Goal: Transaction & Acquisition: Purchase product/service

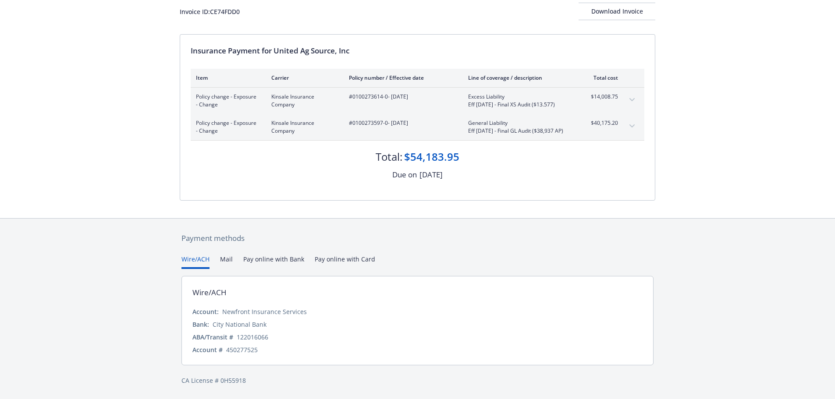
scroll to position [65, 0]
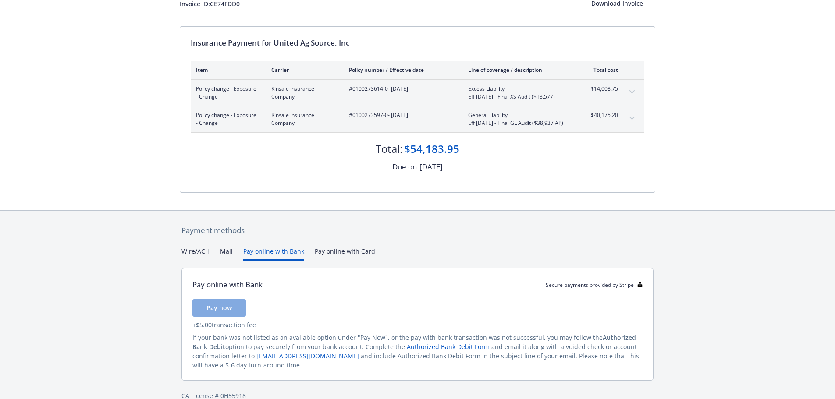
click at [257, 261] on button "Pay online with Bank" at bounding box center [273, 254] width 61 height 14
click at [232, 314] on button "Pay now" at bounding box center [219, 309] width 53 height 18
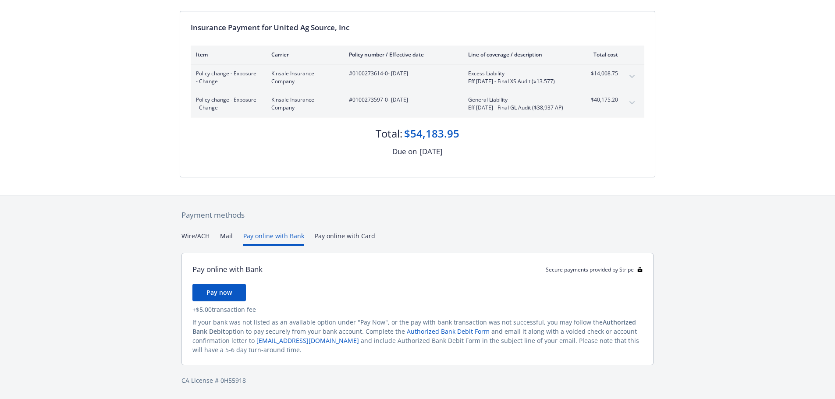
scroll to position [0, 0]
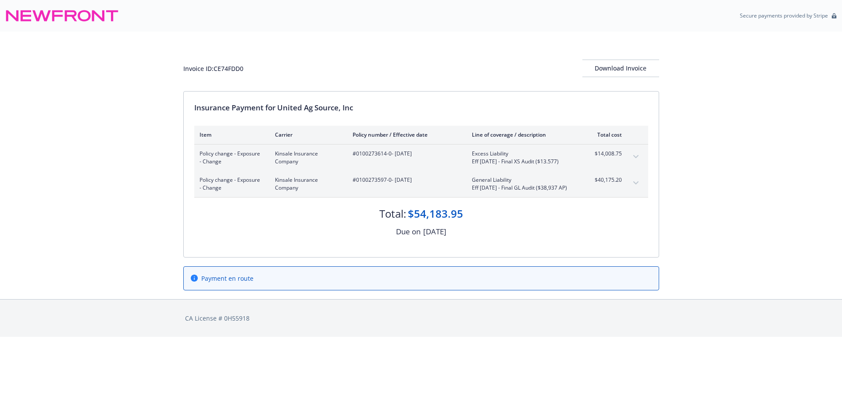
click at [635, 185] on button "expand content" at bounding box center [636, 183] width 14 height 14
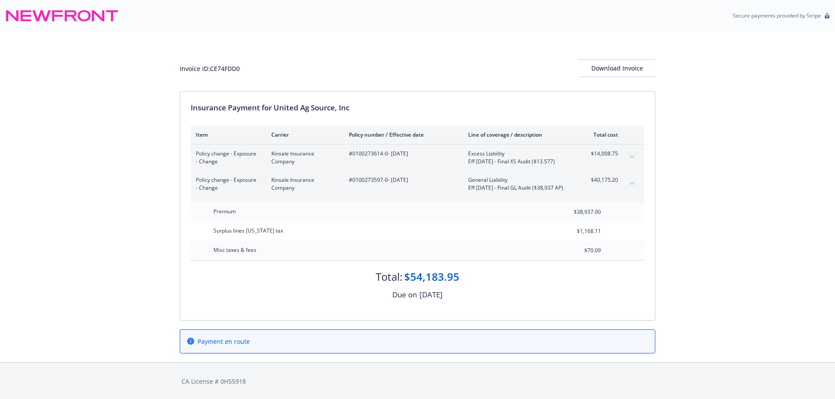
click at [635, 185] on button "collapse content" at bounding box center [632, 183] width 14 height 14
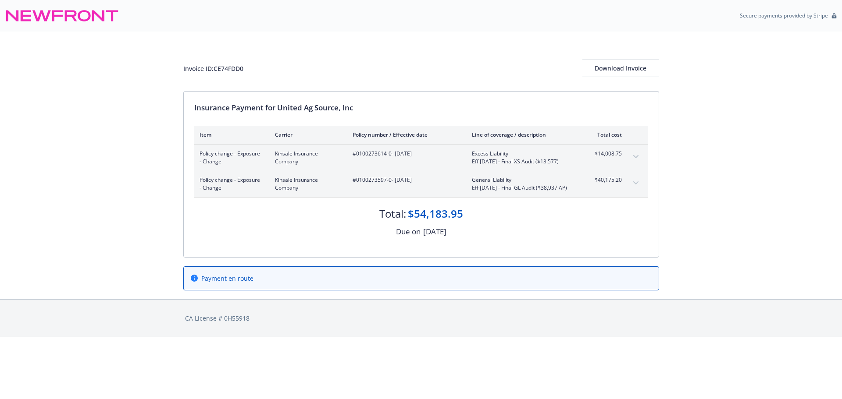
click at [635, 158] on icon "expand content" at bounding box center [635, 157] width 5 height 4
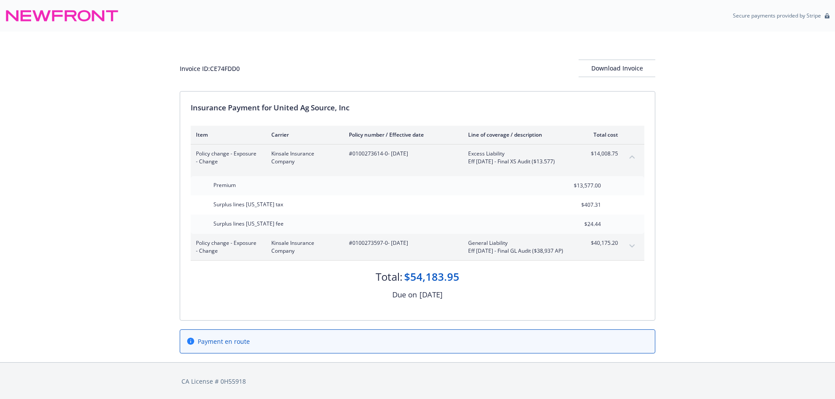
click at [635, 158] on button "collapse content" at bounding box center [632, 157] width 14 height 14
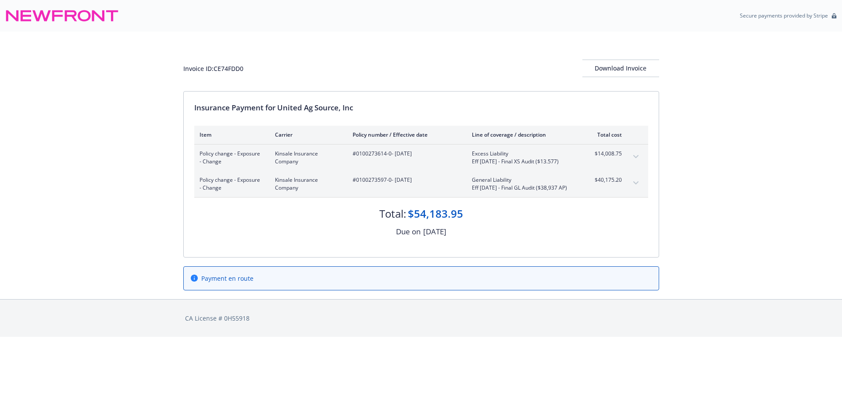
click at [635, 158] on icon "expand content" at bounding box center [635, 156] width 5 height 3
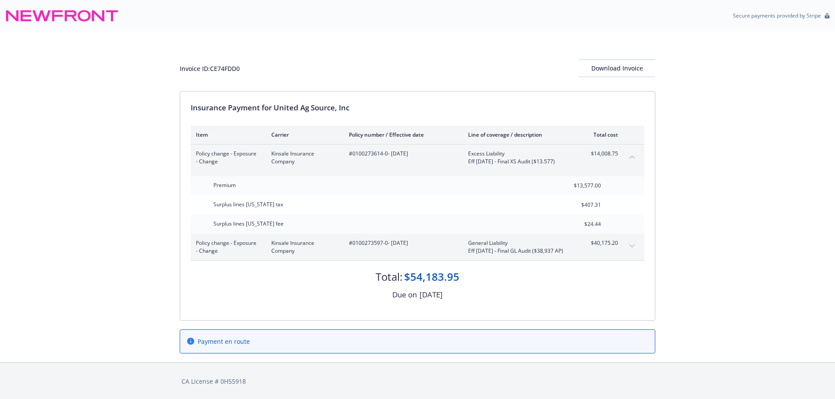
click at [633, 157] on icon "collapse content" at bounding box center [632, 157] width 5 height 3
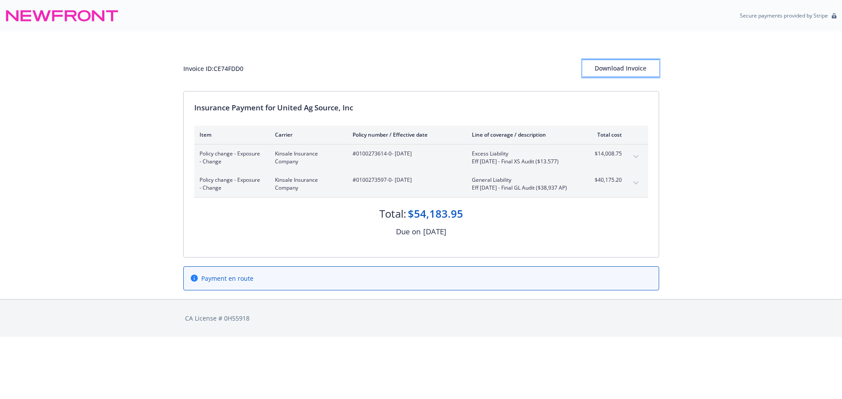
click at [632, 72] on div "Download Invoice" at bounding box center [620, 68] width 77 height 17
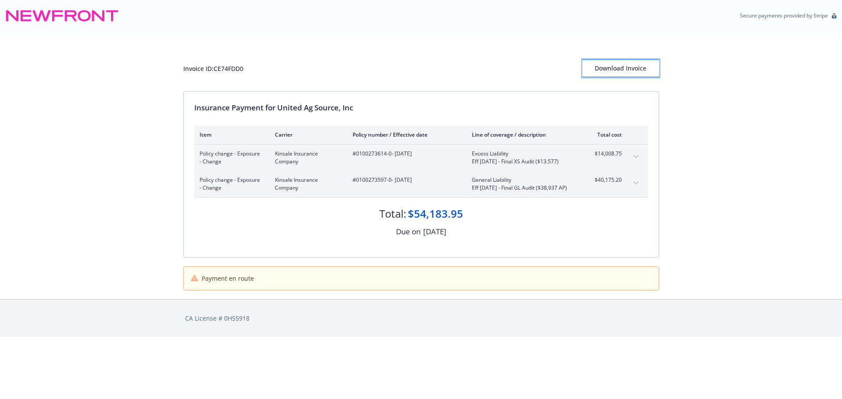
click at [619, 62] on div "Download Invoice" at bounding box center [620, 68] width 77 height 17
click at [80, 18] on icon at bounding box center [84, 15] width 13 height 11
click at [80, 17] on icon at bounding box center [84, 15] width 13 height 11
click at [242, 283] on span "Payment en route" at bounding box center [228, 278] width 52 height 9
